Goal: Task Accomplishment & Management: Manage account settings

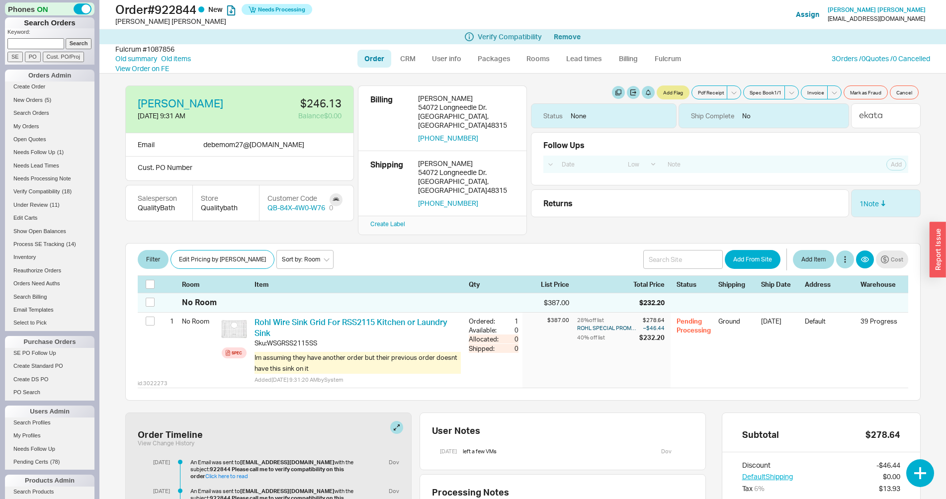
select select "LOW"
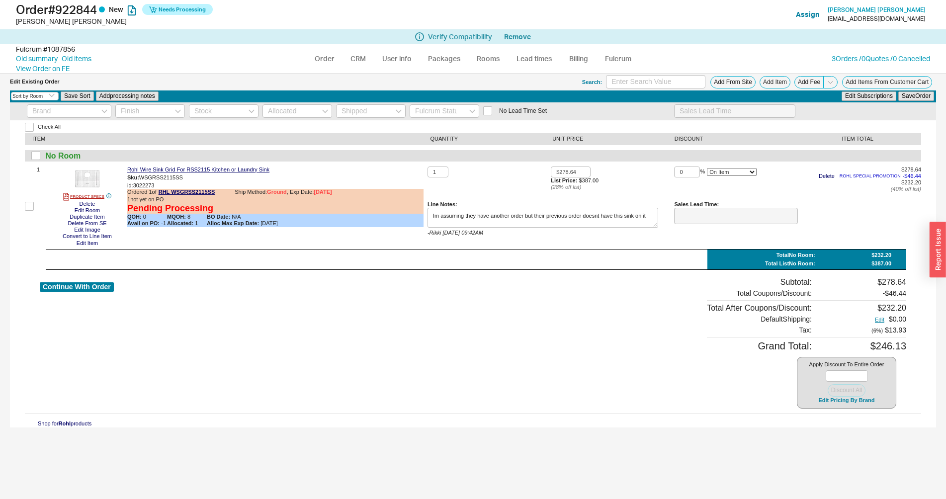
select select "3"
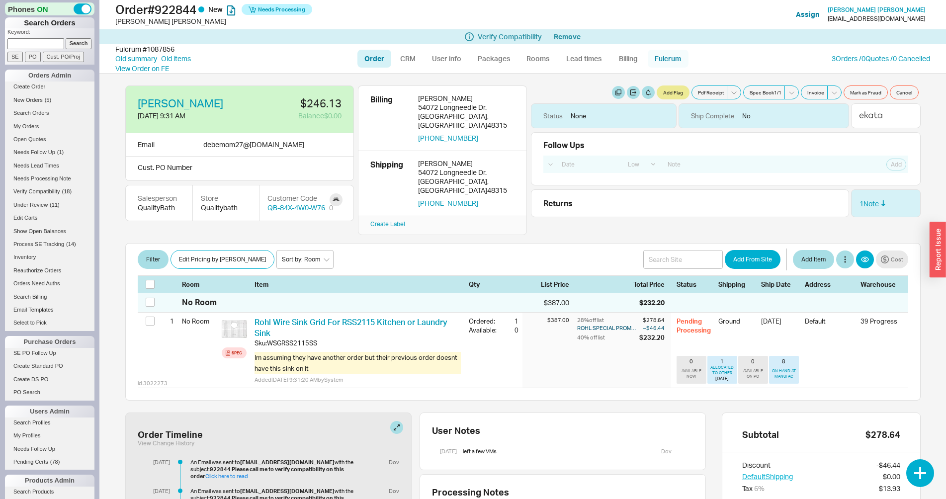
click at [671, 56] on link "Fulcrum" at bounding box center [668, 59] width 41 height 18
click at [379, 54] on link "Order" at bounding box center [374, 59] width 34 height 18
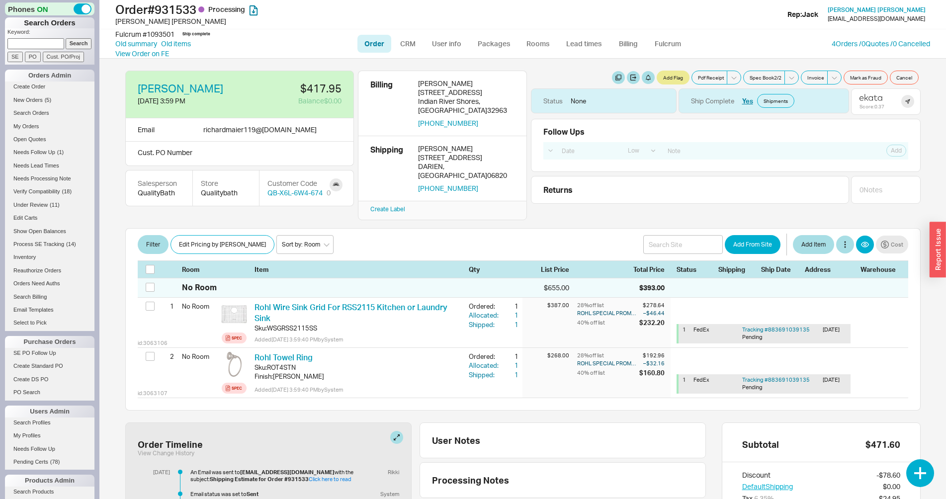
select select "LOW"
click at [176, 102] on div "[DATE] 3:59 PM" at bounding box center [188, 101] width 100 height 10
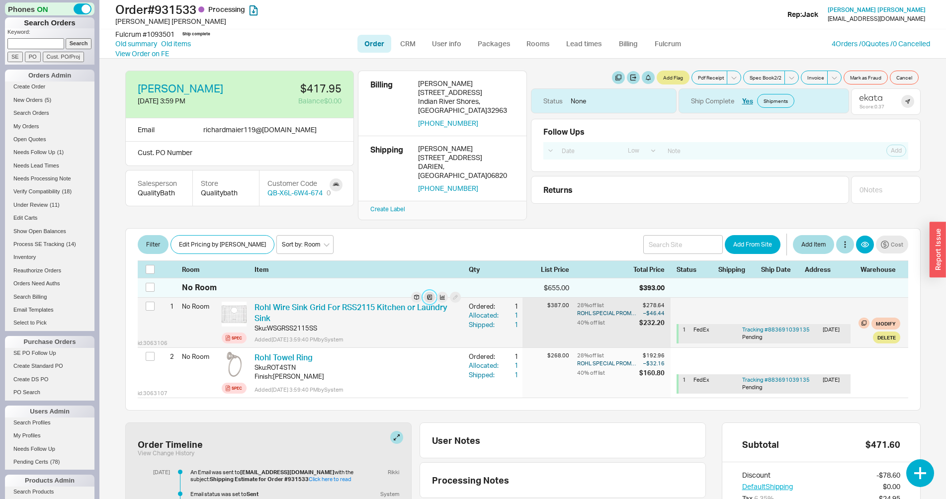
click at [424, 292] on button at bounding box center [429, 297] width 11 height 11
click at [411, 292] on button "button" at bounding box center [416, 297] width 11 height 11
click at [294, 307] on div "Rohl Wire Sink Grid For RSS2115 Kitchen or Laundry Sink Sku: WSGRSS2115SS" at bounding box center [357, 318] width 206 height 32
click at [295, 324] on div "WSGRSS2115SS" at bounding box center [292, 328] width 50 height 9
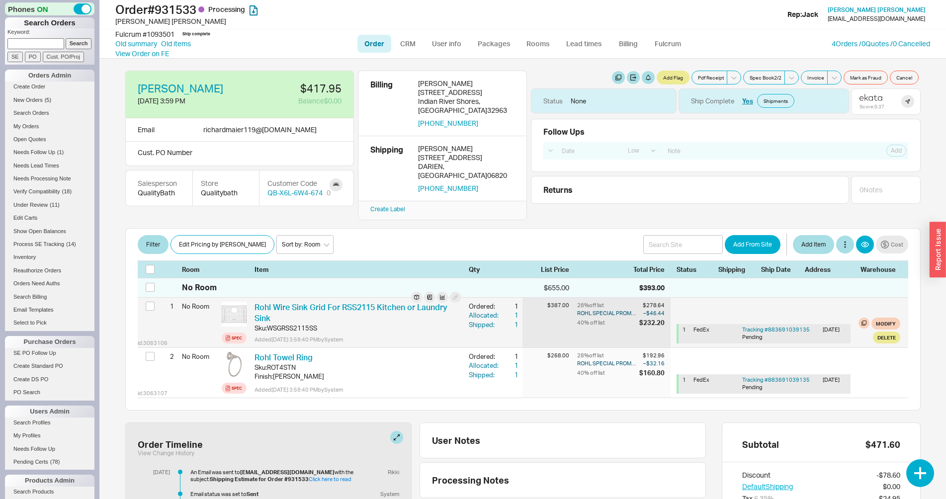
click at [295, 324] on div "WSGRSS2115SS" at bounding box center [292, 328] width 50 height 9
